Goal: Entertainment & Leisure: Consume media (video, audio)

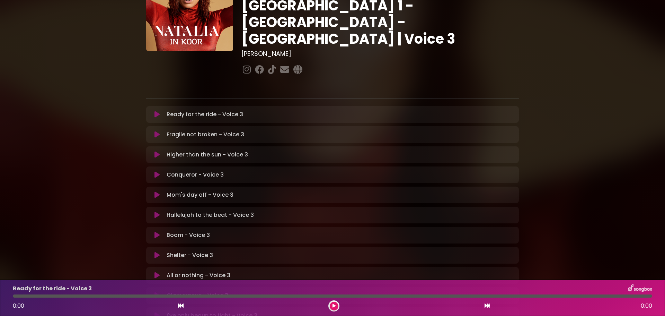
scroll to position [144, 0]
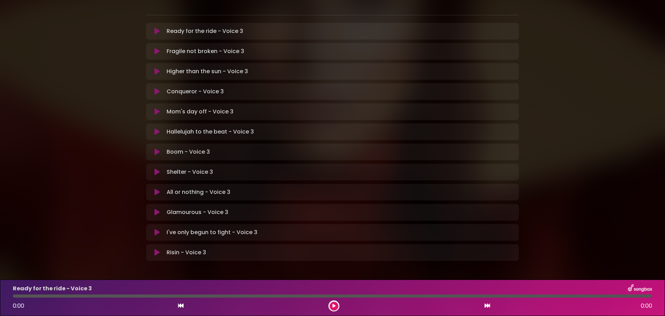
click at [158, 128] on icon at bounding box center [156, 131] width 5 height 7
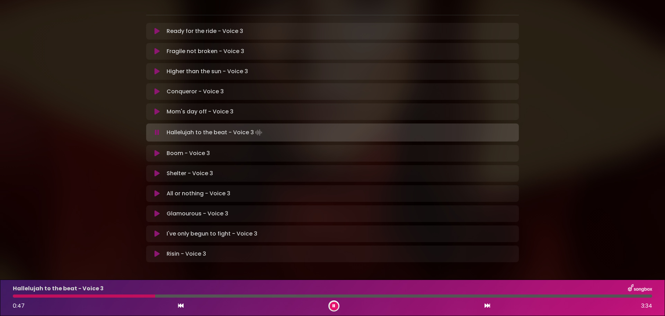
click at [13, 296] on div at bounding box center [84, 295] width 142 height 3
click at [13, 296] on div at bounding box center [36, 295] width 46 height 3
click at [13, 296] on div at bounding box center [13, 295] width 1 height 3
click at [13, 296] on div at bounding box center [36, 295] width 46 height 3
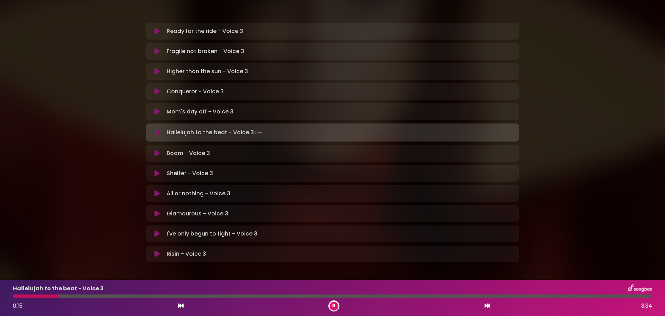
click at [13, 296] on div at bounding box center [36, 295] width 46 height 3
click at [13, 296] on div at bounding box center [35, 295] width 45 height 3
click at [13, 296] on div at bounding box center [85, 295] width 145 height 3
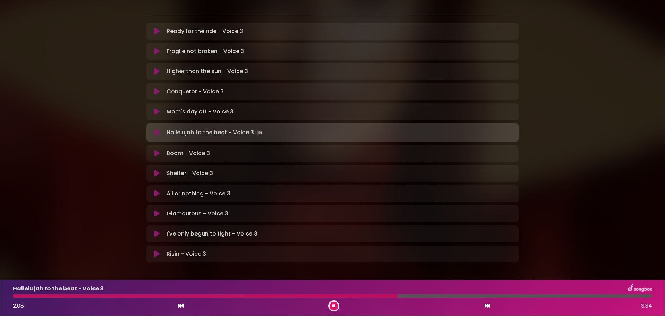
click at [232, 295] on div at bounding box center [205, 295] width 385 height 3
click at [232, 295] on div at bounding box center [137, 295] width 248 height 3
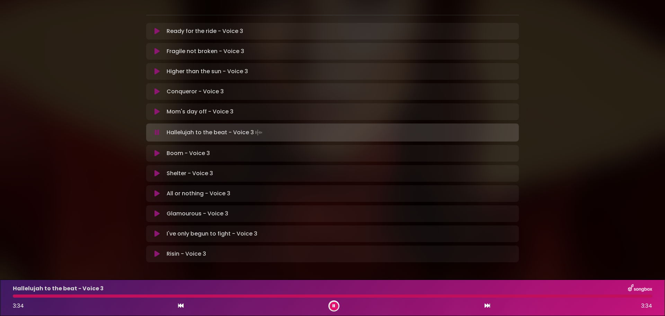
click at [16, 296] on div at bounding box center [332, 295] width 639 height 3
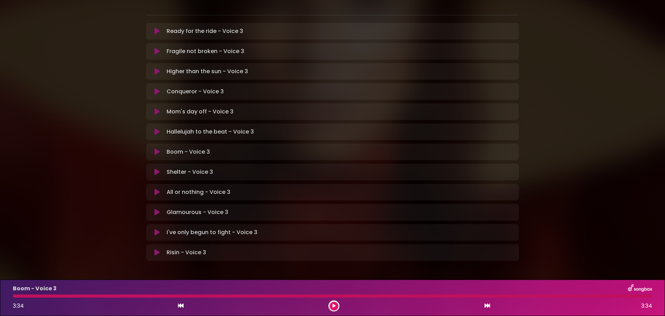
click at [16, 296] on div at bounding box center [332, 295] width 639 height 3
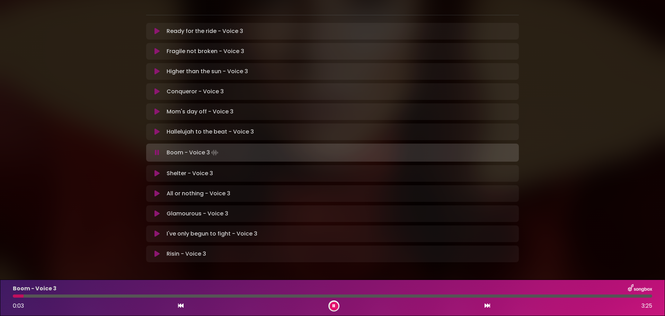
click at [189, 127] on p "Hallelujah to the beat - Voice 3 Loading Track..." at bounding box center [210, 131] width 87 height 8
click at [154, 128] on icon at bounding box center [156, 131] width 5 height 7
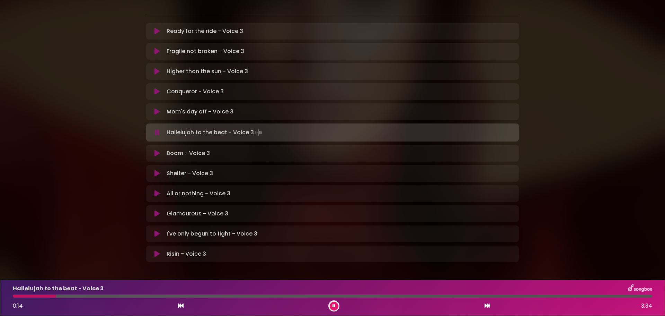
click at [154, 127] on div "Hallelujah to the beat - Voice 3 Loading Track..." at bounding box center [332, 132] width 364 height 10
click at [15, 295] on div at bounding box center [42, 295] width 59 height 3
click at [15, 295] on div at bounding box center [81, 295] width 136 height 3
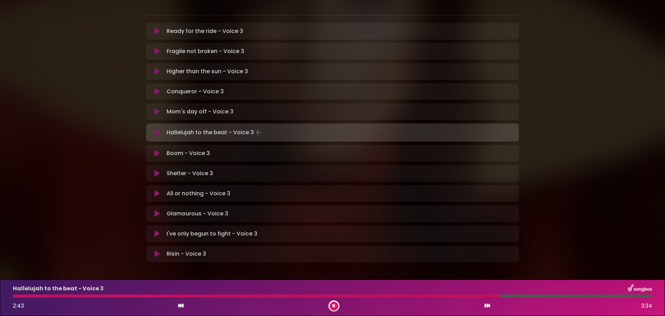
click at [318, 294] on div at bounding box center [256, 295] width 487 height 3
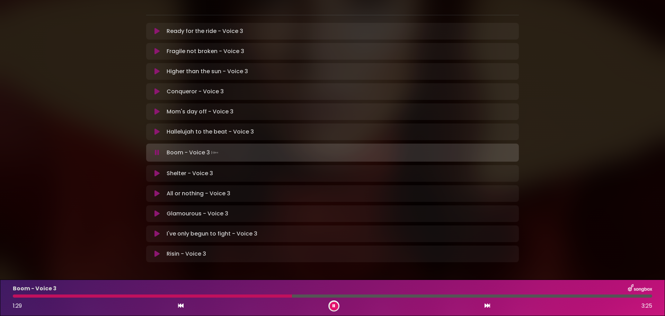
click at [16, 295] on div at bounding box center [152, 295] width 279 height 3
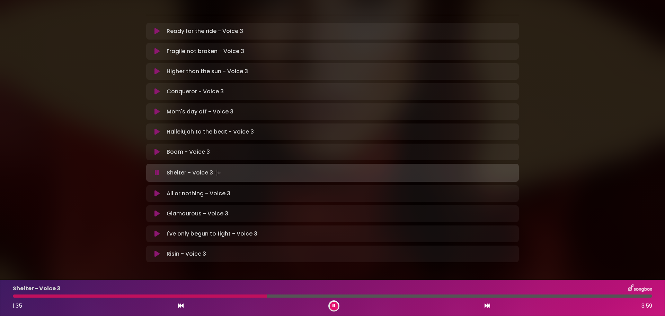
click at [15, 296] on div at bounding box center [140, 295] width 254 height 3
click at [158, 294] on div at bounding box center [121, 295] width 216 height 3
click at [158, 294] on div at bounding box center [135, 295] width 245 height 3
click at [238, 296] on div at bounding box center [169, 295] width 312 height 3
click at [238, 296] on div at bounding box center [143, 295] width 260 height 3
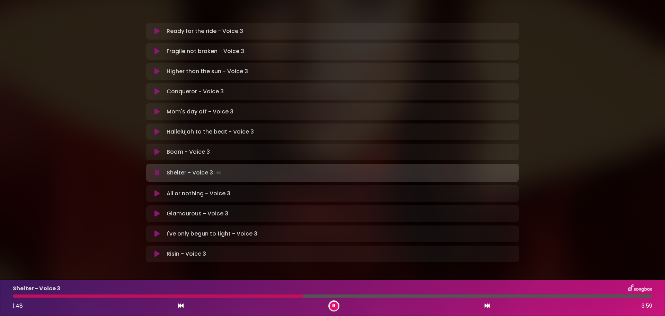
click at [238, 296] on div at bounding box center [158, 295] width 290 height 3
click at [238, 296] on div at bounding box center [222, 295] width 419 height 3
click at [238, 296] on div at bounding box center [236, 295] width 447 height 3
click at [331, 304] on button at bounding box center [334, 305] width 9 height 9
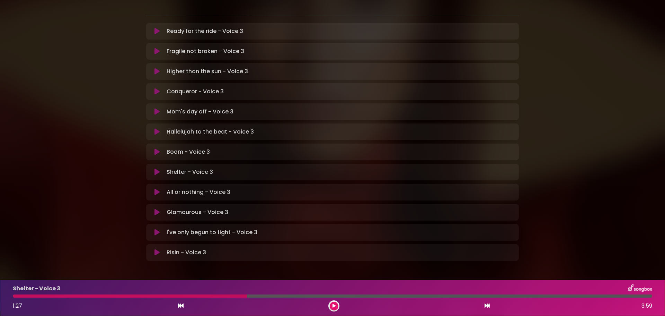
click at [335, 302] on button at bounding box center [334, 305] width 9 height 9
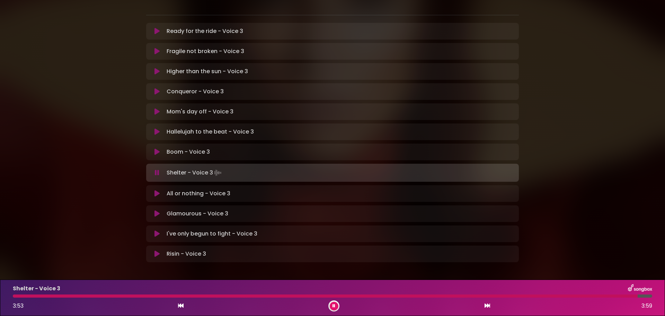
click at [514, 296] on div at bounding box center [325, 295] width 625 height 3
drag, startPoint x: 307, startPoint y: 311, endPoint x: 522, endPoint y: 331, distance: 216.0
click at [522, 315] on html "× [PERSON_NAME] in Koor | [GEOGRAPHIC_DATA] 1 - [GEOGRAPHIC_DATA] - [GEOGRAPHIC…" at bounding box center [332, 158] width 665 height 316
click at [503, 295] on div at bounding box center [325, 295] width 624 height 3
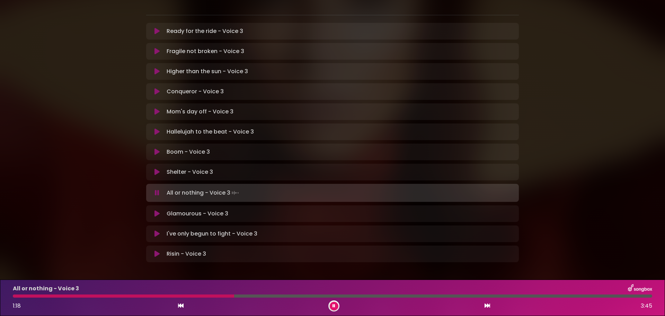
click at [16, 296] on div at bounding box center [123, 295] width 221 height 3
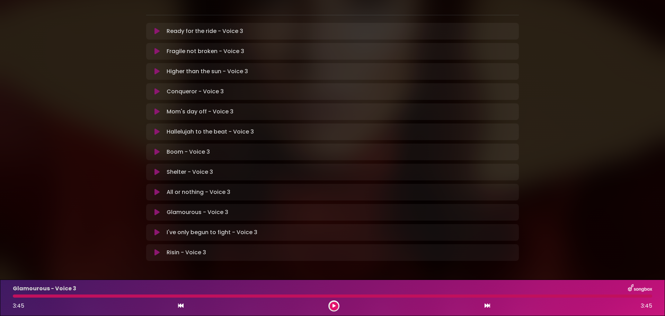
click at [15, 296] on div at bounding box center [332, 295] width 639 height 3
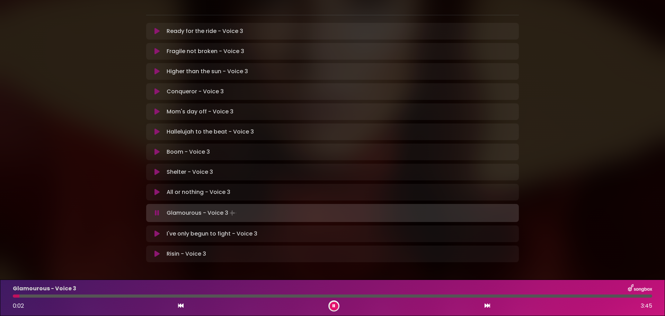
click at [164, 188] on div "All or nothing - Voice 3 Loading Track..." at bounding box center [339, 192] width 351 height 8
click at [161, 188] on button at bounding box center [157, 191] width 14 height 7
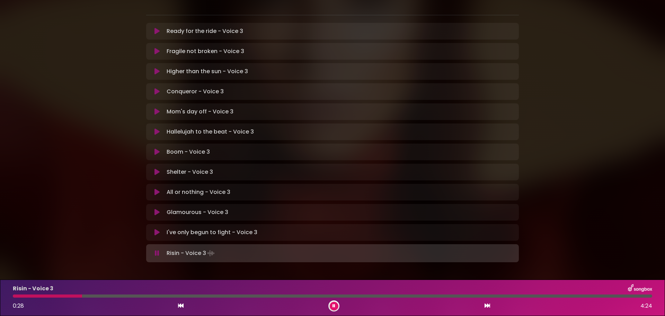
click at [12, 295] on div at bounding box center [333, 295] width 648 height 3
click at [14, 295] on div at bounding box center [52, 295] width 78 height 3
click at [14, 296] on div at bounding box center [38, 295] width 50 height 3
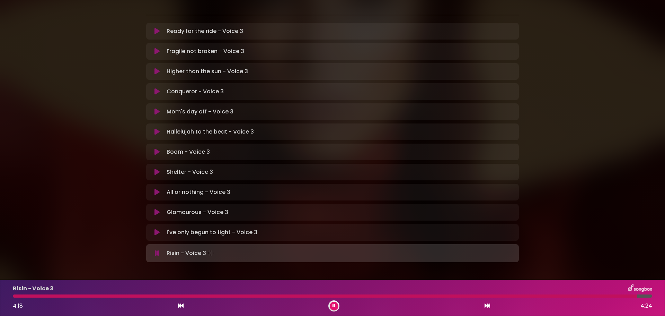
click at [16, 297] on div "Risin - Voice 3 4:18 4:24" at bounding box center [333, 297] width 648 height 27
click at [12, 295] on div at bounding box center [333, 295] width 648 height 3
click at [15, 295] on div at bounding box center [329, 295] width 632 height 3
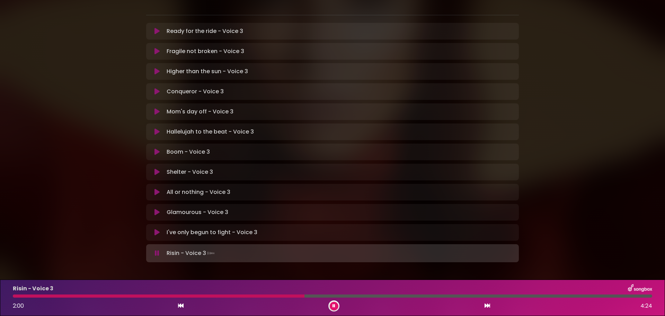
click at [230, 297] on div at bounding box center [159, 295] width 292 height 3
click at [230, 297] on div at bounding box center [147, 295] width 269 height 3
click at [254, 293] on div "Risin - Voice 3 1:58 4:24" at bounding box center [333, 297] width 648 height 27
click at [254, 293] on div "Risin - Voice 3 2:00 4:24" at bounding box center [333, 297] width 648 height 27
click at [254, 295] on div at bounding box center [159, 295] width 293 height 3
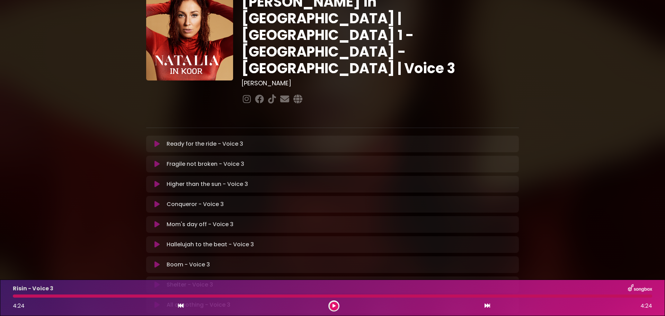
scroll to position [0, 0]
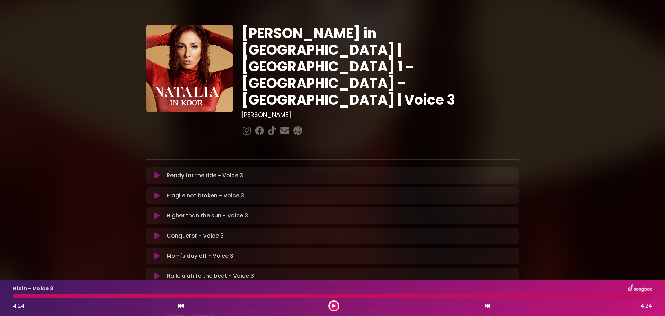
click at [157, 172] on icon at bounding box center [156, 175] width 5 height 7
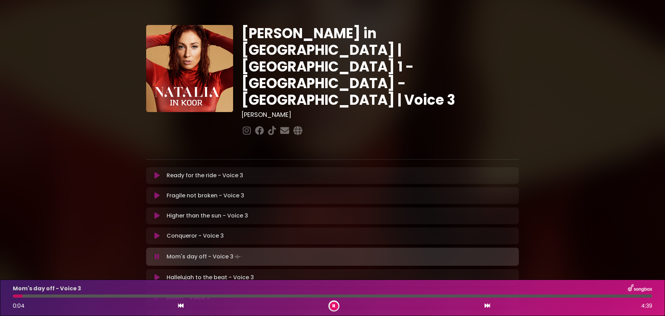
click at [158, 253] on icon at bounding box center [157, 256] width 5 height 7
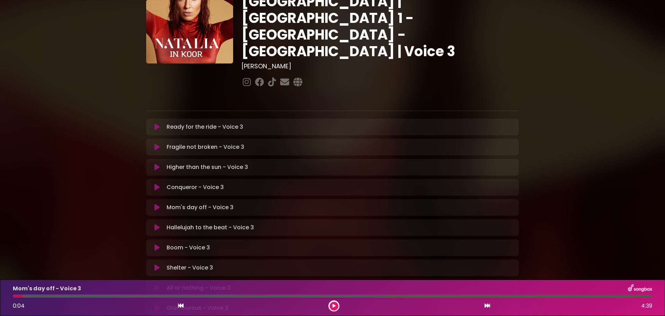
scroll to position [49, 0]
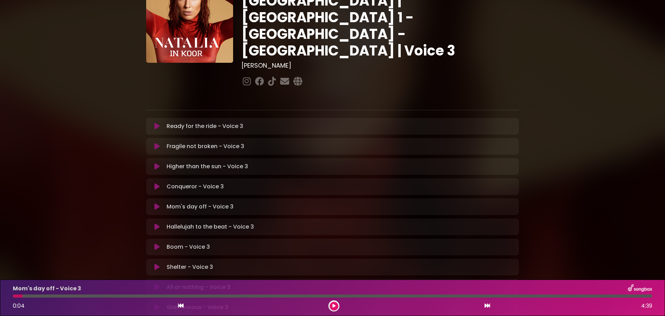
click at [156, 223] on icon at bounding box center [156, 226] width 5 height 7
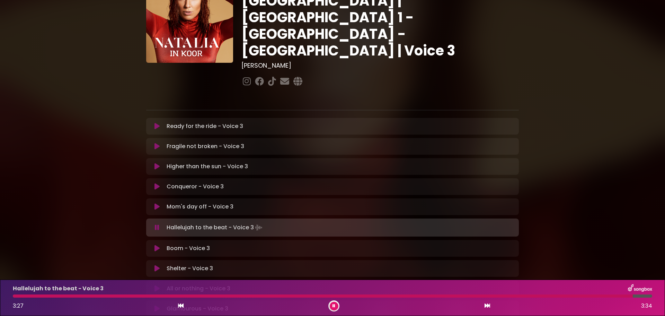
click at [157, 224] on icon at bounding box center [157, 227] width 5 height 7
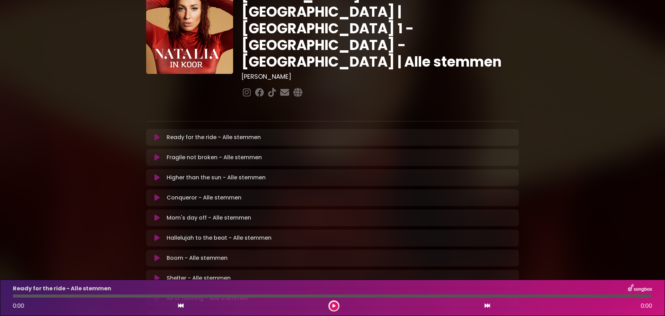
scroll to position [38, 0]
click at [156, 234] on icon at bounding box center [156, 237] width 5 height 7
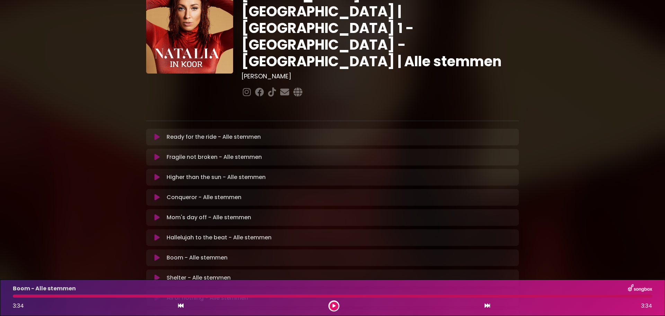
click at [333, 308] on button at bounding box center [334, 305] width 9 height 9
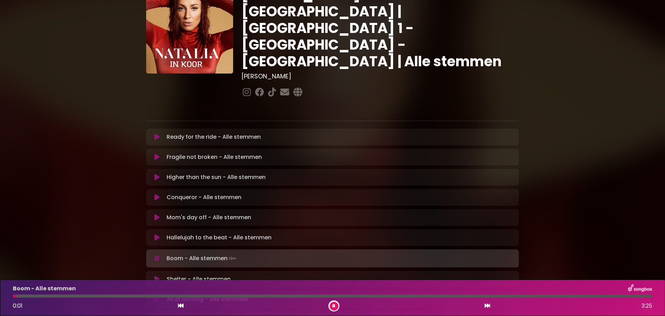
click at [333, 308] on button at bounding box center [334, 305] width 9 height 9
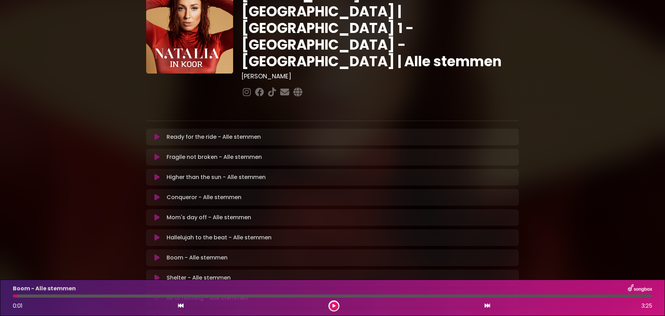
click at [156, 234] on icon at bounding box center [156, 237] width 5 height 7
click at [333, 305] on icon at bounding box center [333, 305] width 3 height 4
